Goal: Information Seeking & Learning: Check status

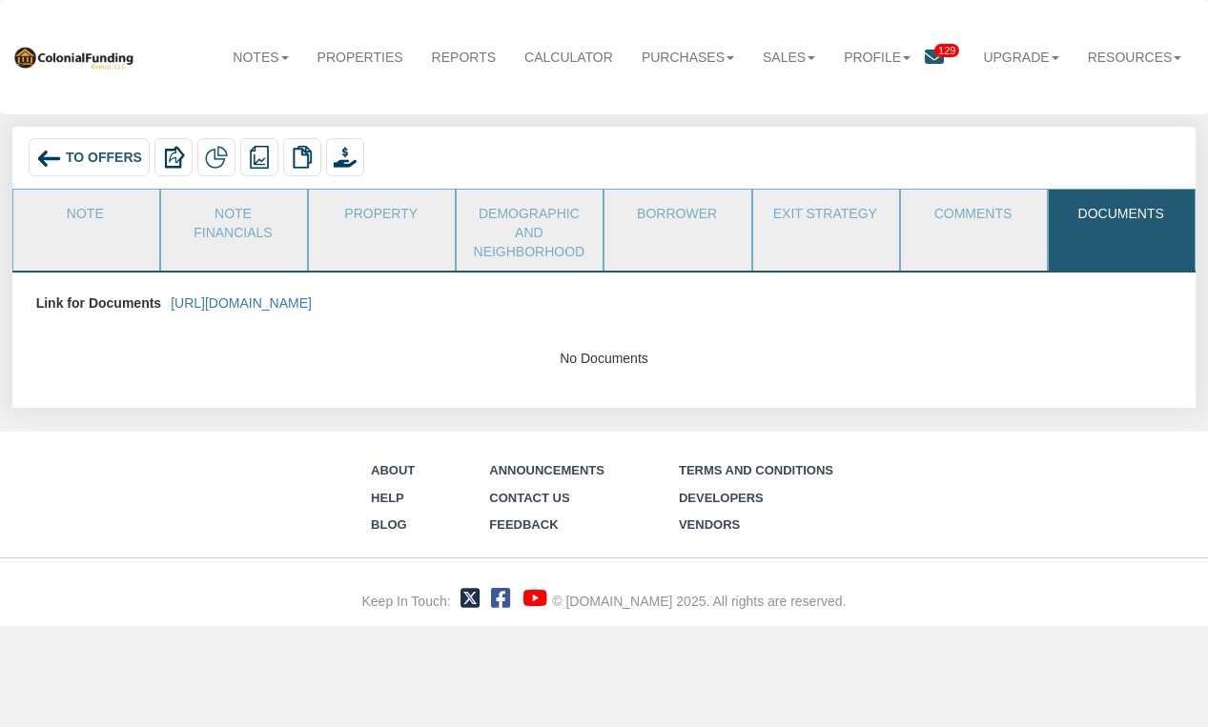
click at [108, 155] on span "To Offers" at bounding box center [104, 158] width 76 height 15
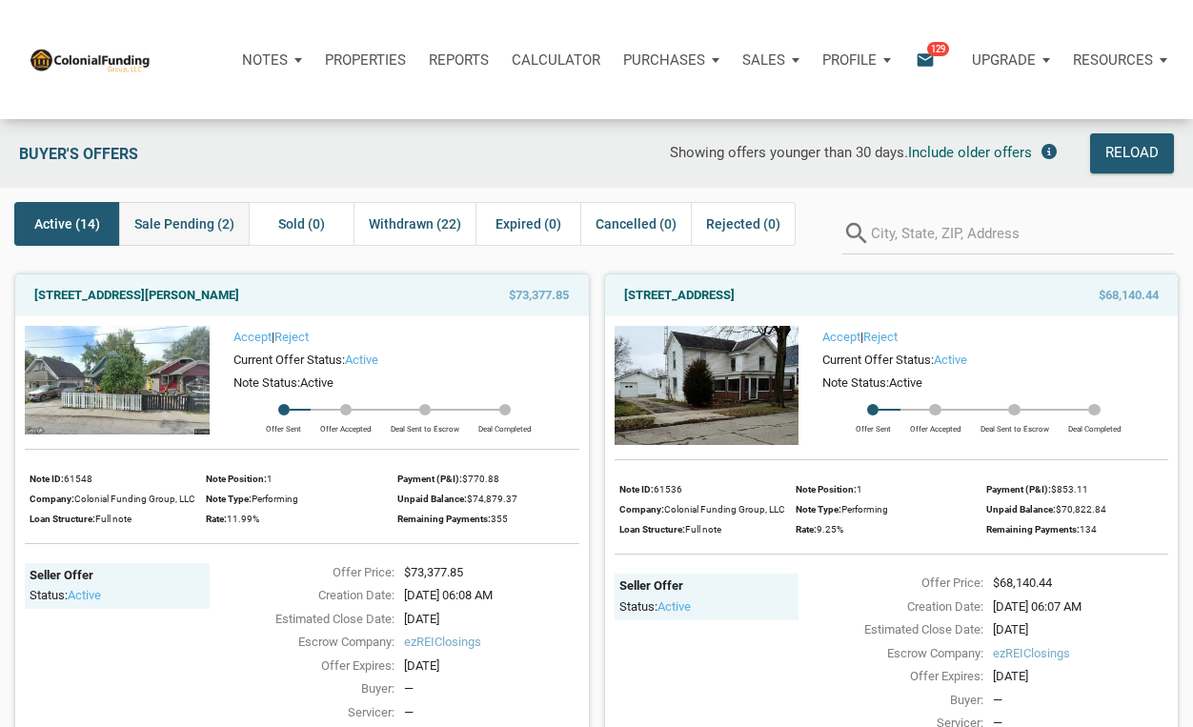
click at [164, 225] on span "Sale Pending (2)" at bounding box center [184, 224] width 100 height 23
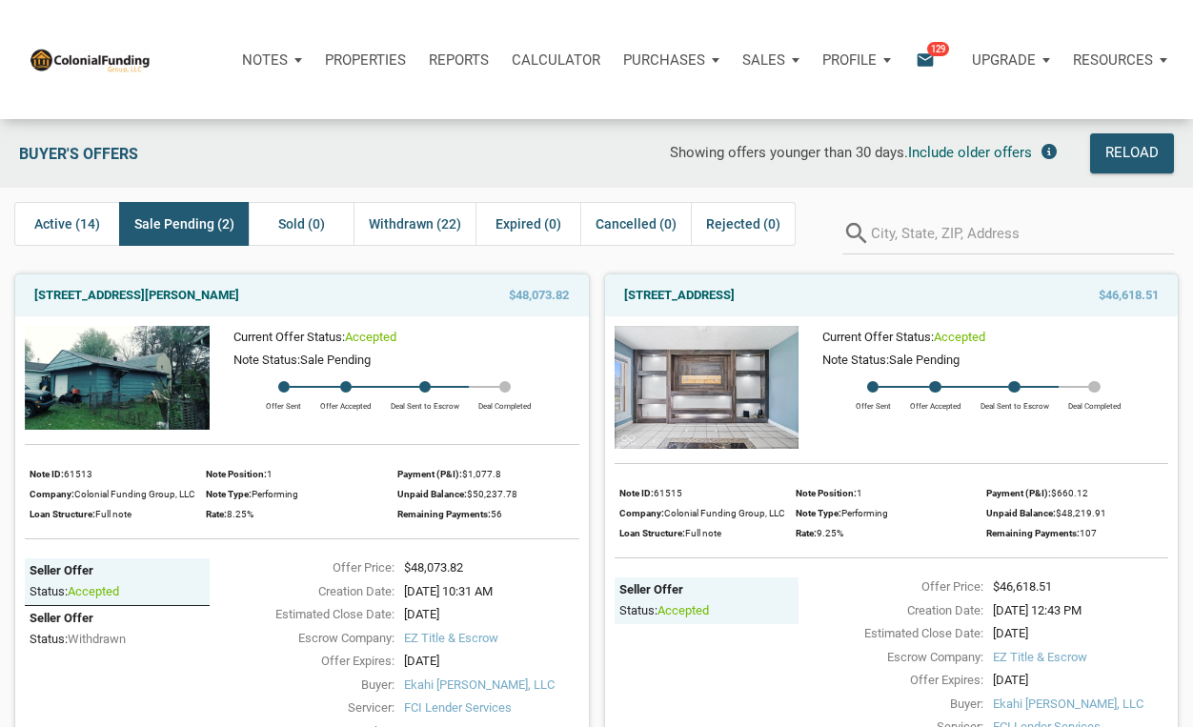
click at [515, 295] on span "$48,073.82" at bounding box center [539, 295] width 60 height 23
drag, startPoint x: 507, startPoint y: 295, endPoint x: 569, endPoint y: 295, distance: 61.9
click at [569, 295] on span "$48,073.82" at bounding box center [539, 295] width 60 height 23
copy span "$48,073.82"
click at [522, 297] on span "$48,073.82" at bounding box center [539, 295] width 60 height 23
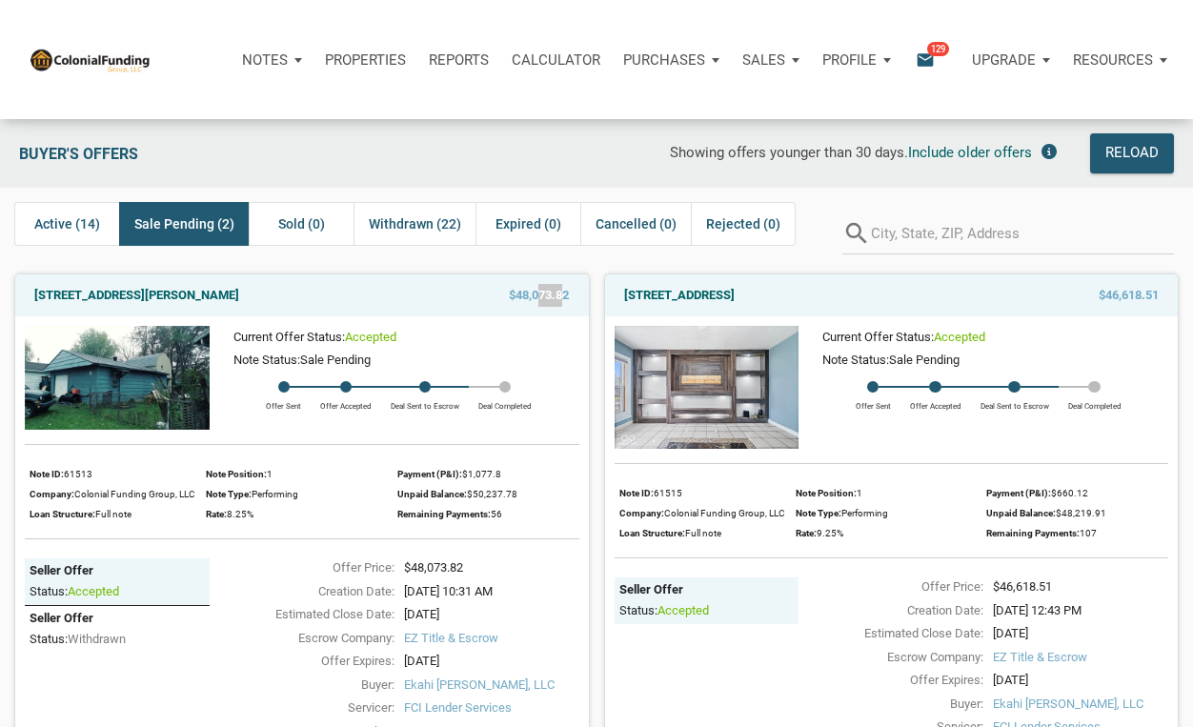
drag, startPoint x: 565, startPoint y: 297, endPoint x: 535, endPoint y: 293, distance: 30.9
click at [535, 293] on span "$48,073.82" at bounding box center [539, 295] width 60 height 23
drag, startPoint x: 509, startPoint y: 295, endPoint x: 569, endPoint y: 294, distance: 60.0
click at [569, 294] on span "$48,073.82" at bounding box center [539, 295] width 60 height 23
copy span "$48,073.82"
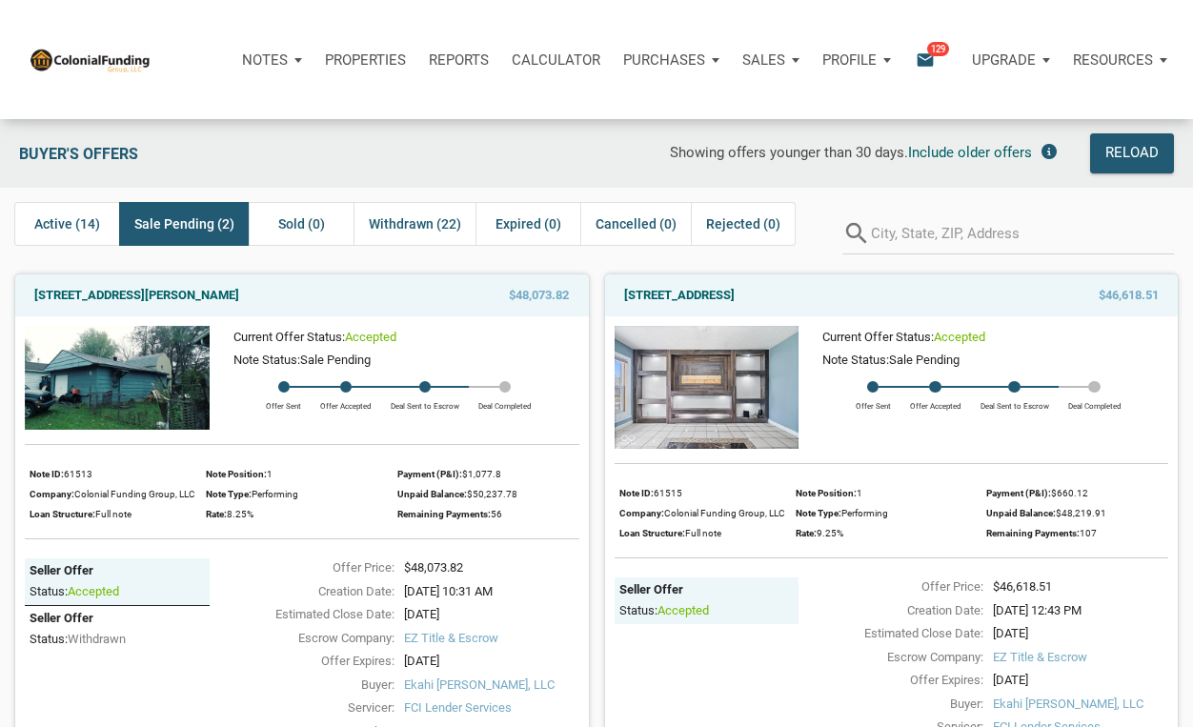
click at [727, 672] on div "Seller Offer Status: accepted" at bounding box center [707, 692] width 185 height 229
drag, startPoint x: 1095, startPoint y: 294, endPoint x: 1159, endPoint y: 294, distance: 63.9
click at [1159, 294] on div "$46,618.51" at bounding box center [1086, 295] width 166 height 23
copy span "$46,618.51"
click at [1148, 660] on span "EZ Title & Escrow" at bounding box center [1080, 657] width 175 height 19
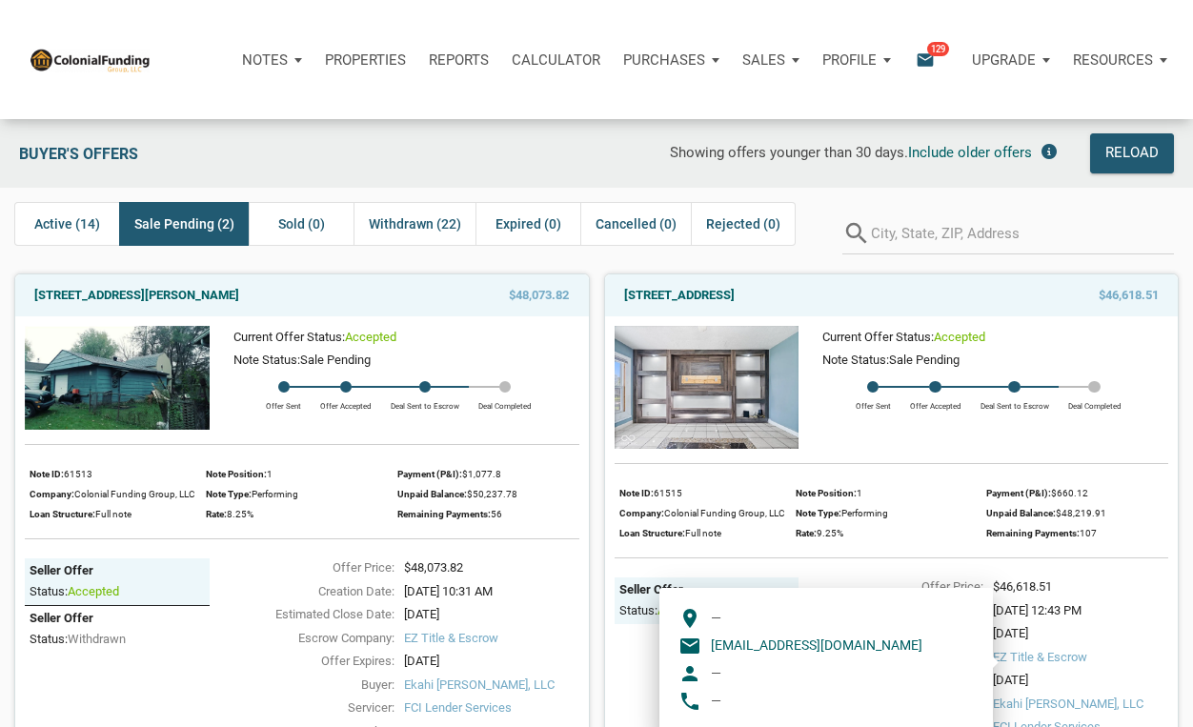
drag, startPoint x: 867, startPoint y: 292, endPoint x: 620, endPoint y: 299, distance: 247.0
click at [620, 299] on div "1170 North Concord Street, Indianapolis, IN, 46222" at bounding box center [809, 295] width 388 height 23
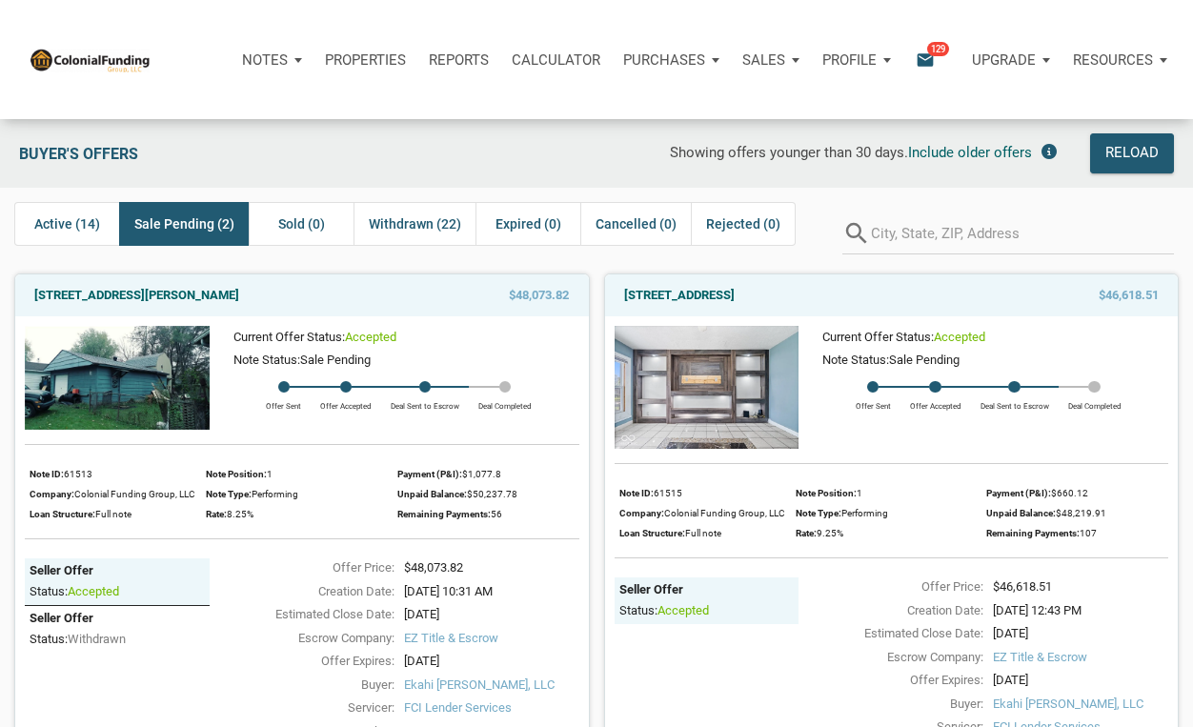
copy link "1170 North Concord Street, Indianapolis, IN"
click at [110, 450] on div "Current Offer Status: accepted Note Status: Sale Pending Offer Sent Offer Accep…" at bounding box center [302, 568] width 574 height 504
click at [514, 173] on div "Showing offers younger than 30 days. Include older offers" at bounding box center [714, 153] width 704 height 40
click at [71, 221] on span "Active (14)" at bounding box center [67, 224] width 66 height 23
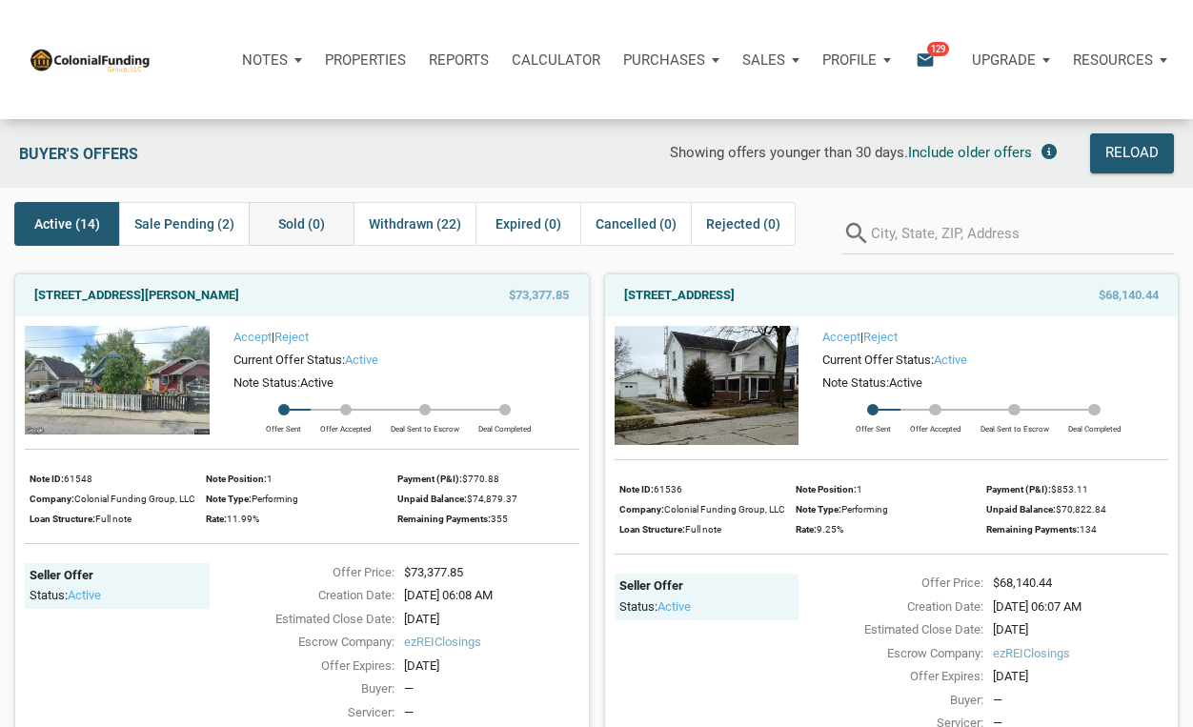
click at [304, 224] on span "Sold (0)" at bounding box center [301, 224] width 47 height 23
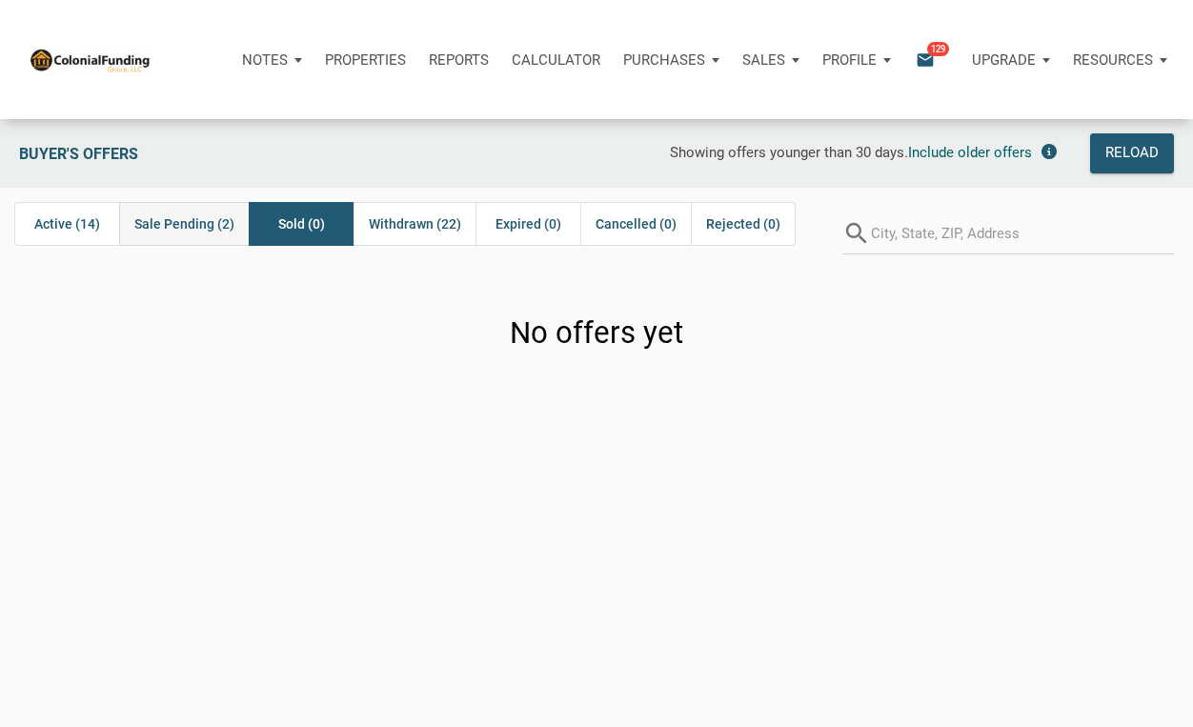
click at [206, 220] on span "Sale Pending (2)" at bounding box center [184, 224] width 100 height 23
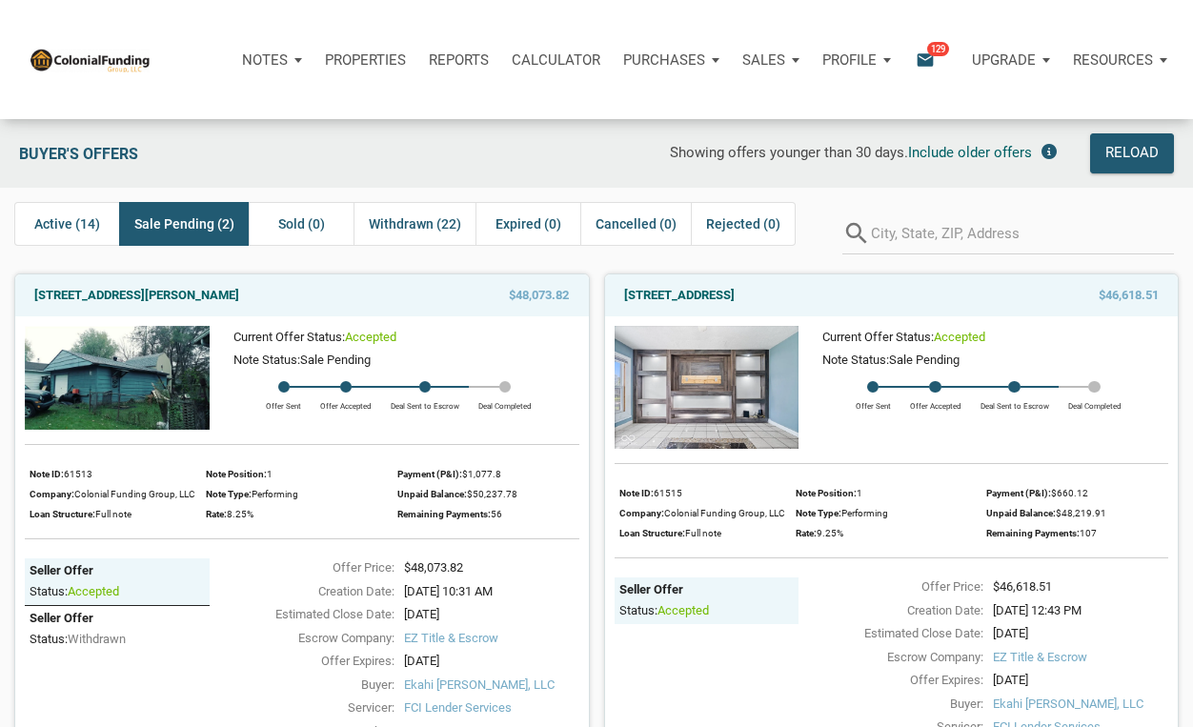
click at [923, 60] on icon "email" at bounding box center [925, 60] width 23 height 22
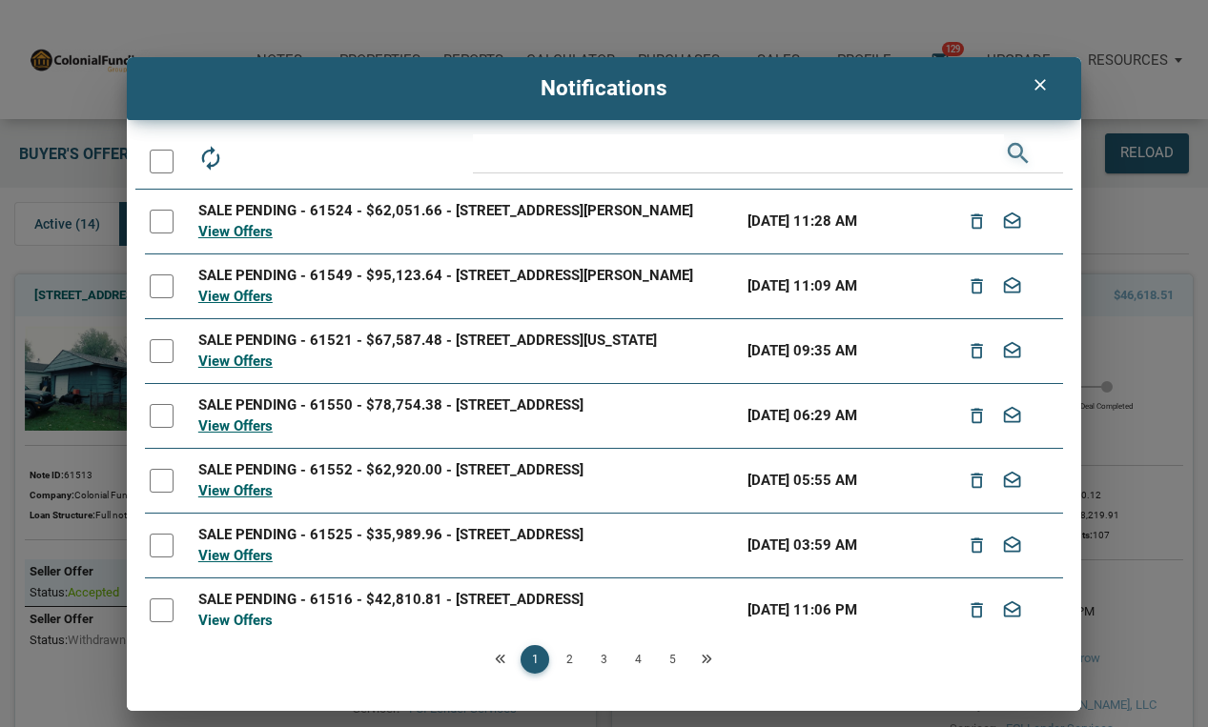
click at [1017, 151] on icon "search" at bounding box center [1018, 153] width 29 height 39
click at [220, 157] on icon "autorenew" at bounding box center [209, 158] width 27 height 27
click at [1039, 81] on icon "clear" at bounding box center [1038, 84] width 23 height 19
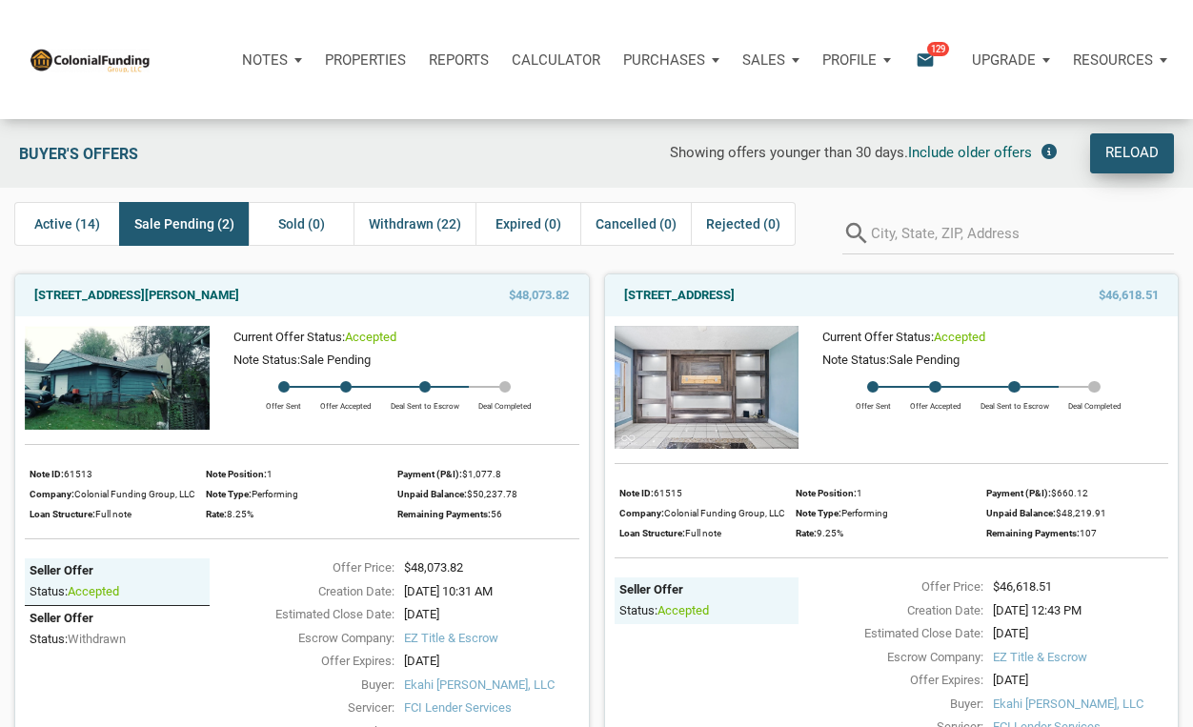
click at [1138, 153] on div "Reload" at bounding box center [1132, 153] width 53 height 23
click at [983, 153] on span "Include older offers" at bounding box center [970, 152] width 124 height 17
click at [298, 225] on span "Sold (1)" at bounding box center [301, 224] width 47 height 23
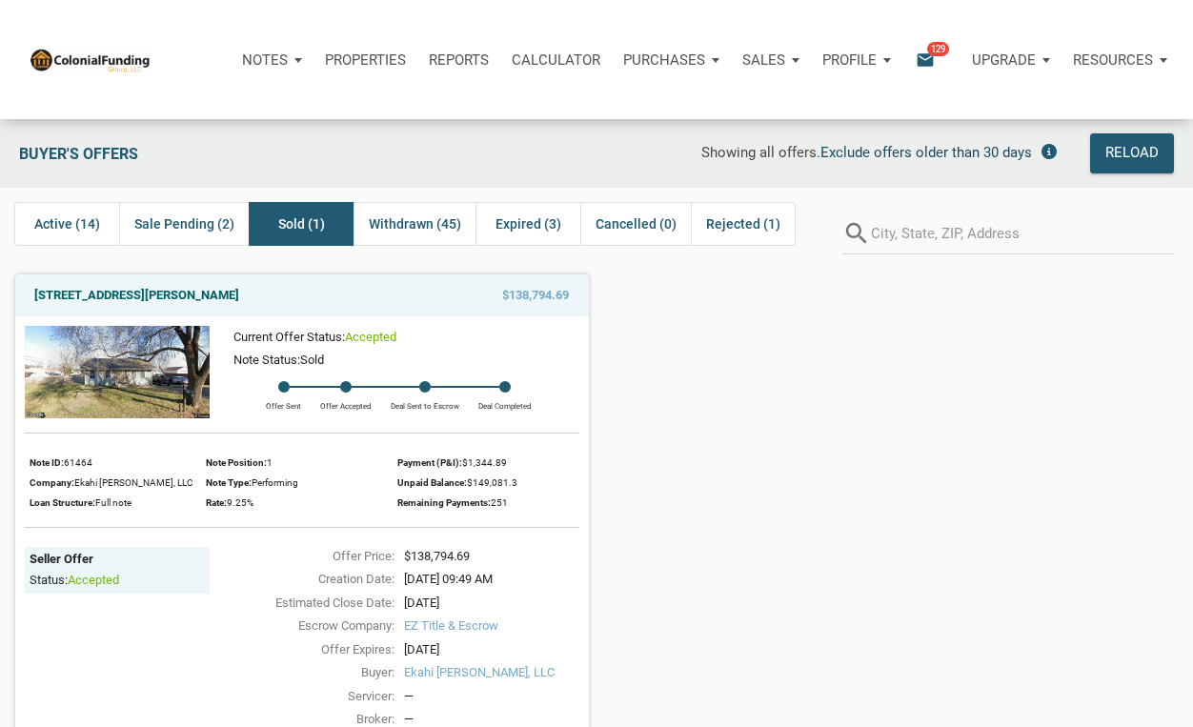
click at [85, 637] on div "Seller Offer Status: accepted" at bounding box center [117, 661] width 185 height 229
drag, startPoint x: 117, startPoint y: 625, endPoint x: 126, endPoint y: 619, distance: 10.3
click at [117, 625] on div "Seller Offer Status: accepted" at bounding box center [117, 661] width 185 height 229
drag, startPoint x: 134, startPoint y: 671, endPoint x: 227, endPoint y: 609, distance: 111.3
click at [135, 670] on div "Seller Offer Status: accepted" at bounding box center [117, 661] width 185 height 229
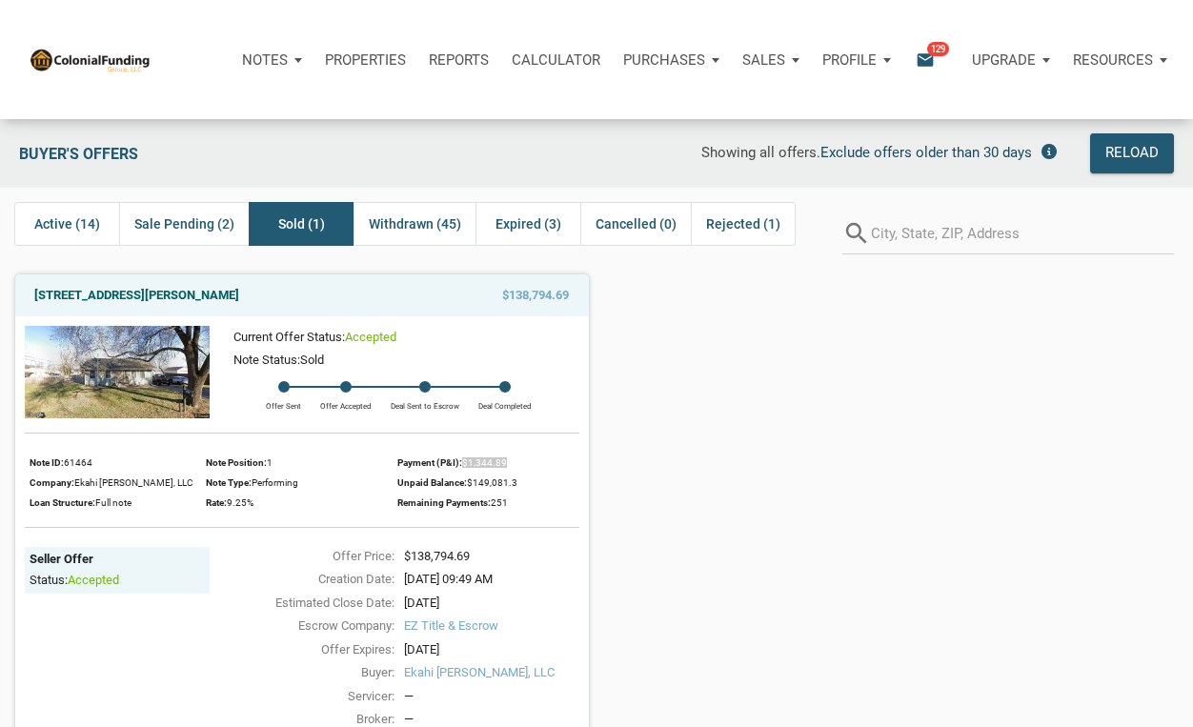
drag, startPoint x: 507, startPoint y: 462, endPoint x: 465, endPoint y: 469, distance: 42.5
click at [465, 469] on div "Payment (P&I): $1,344.89" at bounding box center [487, 463] width 181 height 20
copy span "$1,344.89"
click at [133, 465] on div "Note ID: 61464" at bounding box center [113, 463] width 167 height 20
click at [183, 220] on span "Sale Pending (2)" at bounding box center [184, 224] width 100 height 23
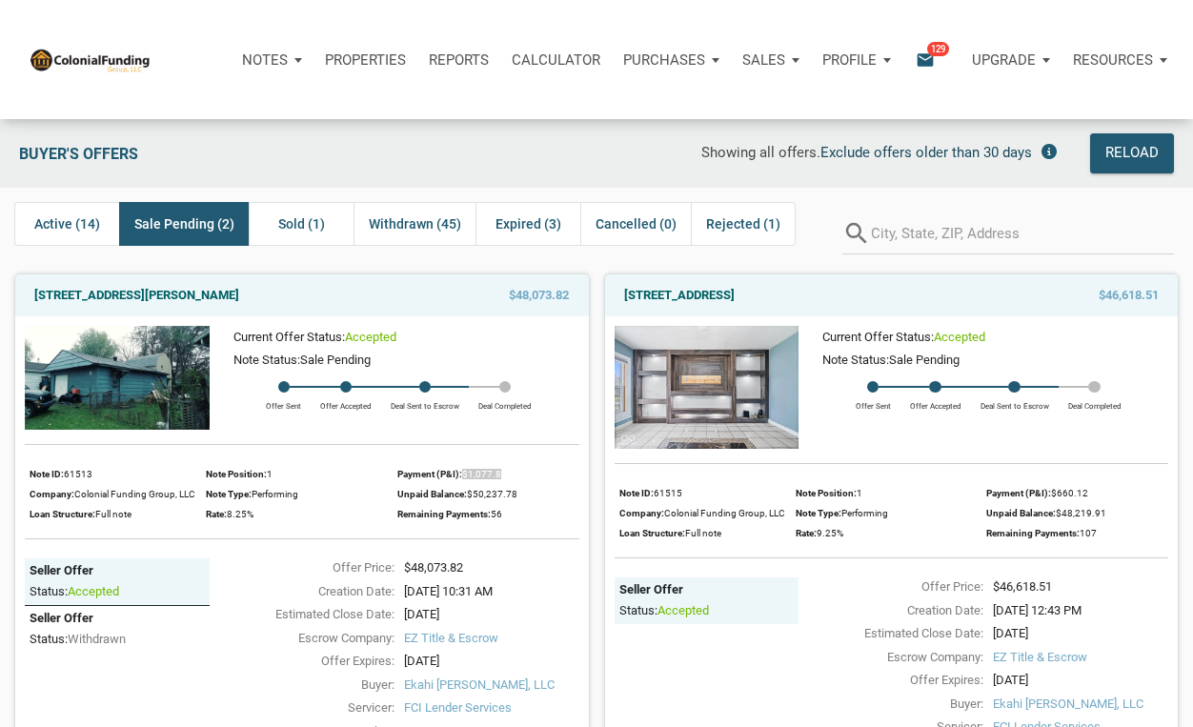
drag, startPoint x: 464, startPoint y: 475, endPoint x: 503, endPoint y: 475, distance: 39.1
click at [503, 475] on div "Payment (P&I): $1,077.8" at bounding box center [487, 474] width 181 height 20
copy span "$1,077.8"
click at [671, 654] on div "Seller Offer Status: accepted" at bounding box center [707, 692] width 185 height 229
drag, startPoint x: 1054, startPoint y: 495, endPoint x: 1088, endPoint y: 490, distance: 34.6
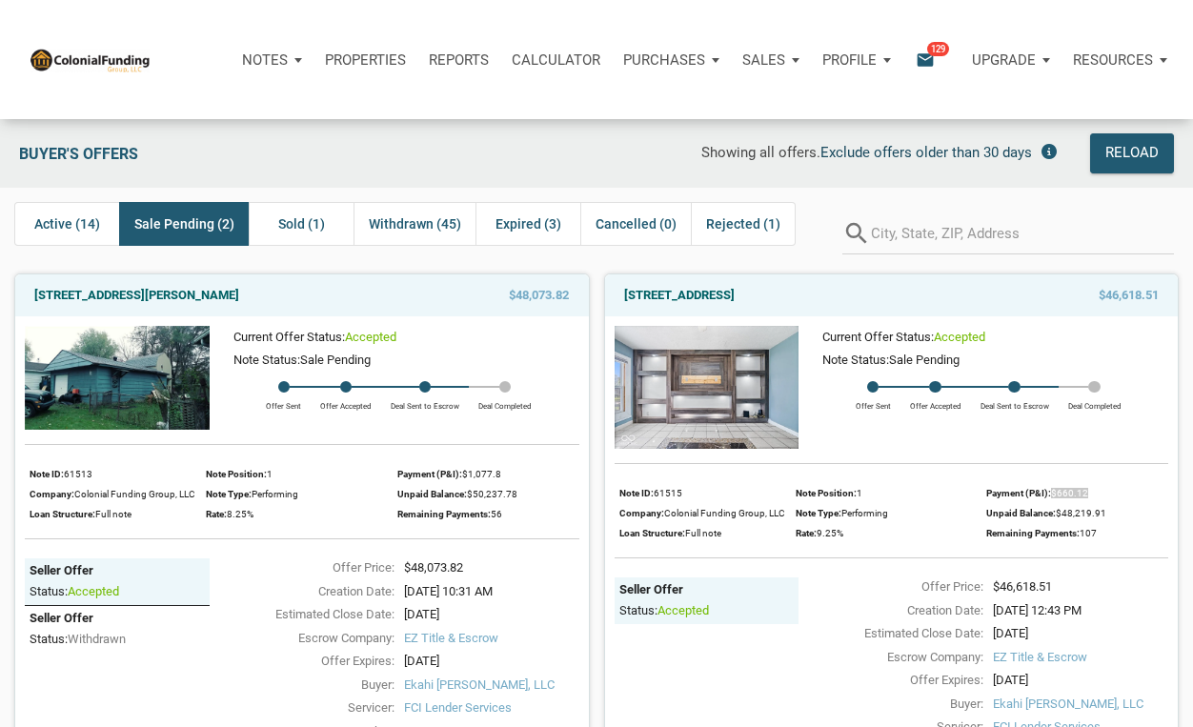
click at [1088, 490] on span "$660.12" at bounding box center [1069, 493] width 37 height 10
copy span "$660.12"
